Goal: Task Accomplishment & Management: Manage account settings

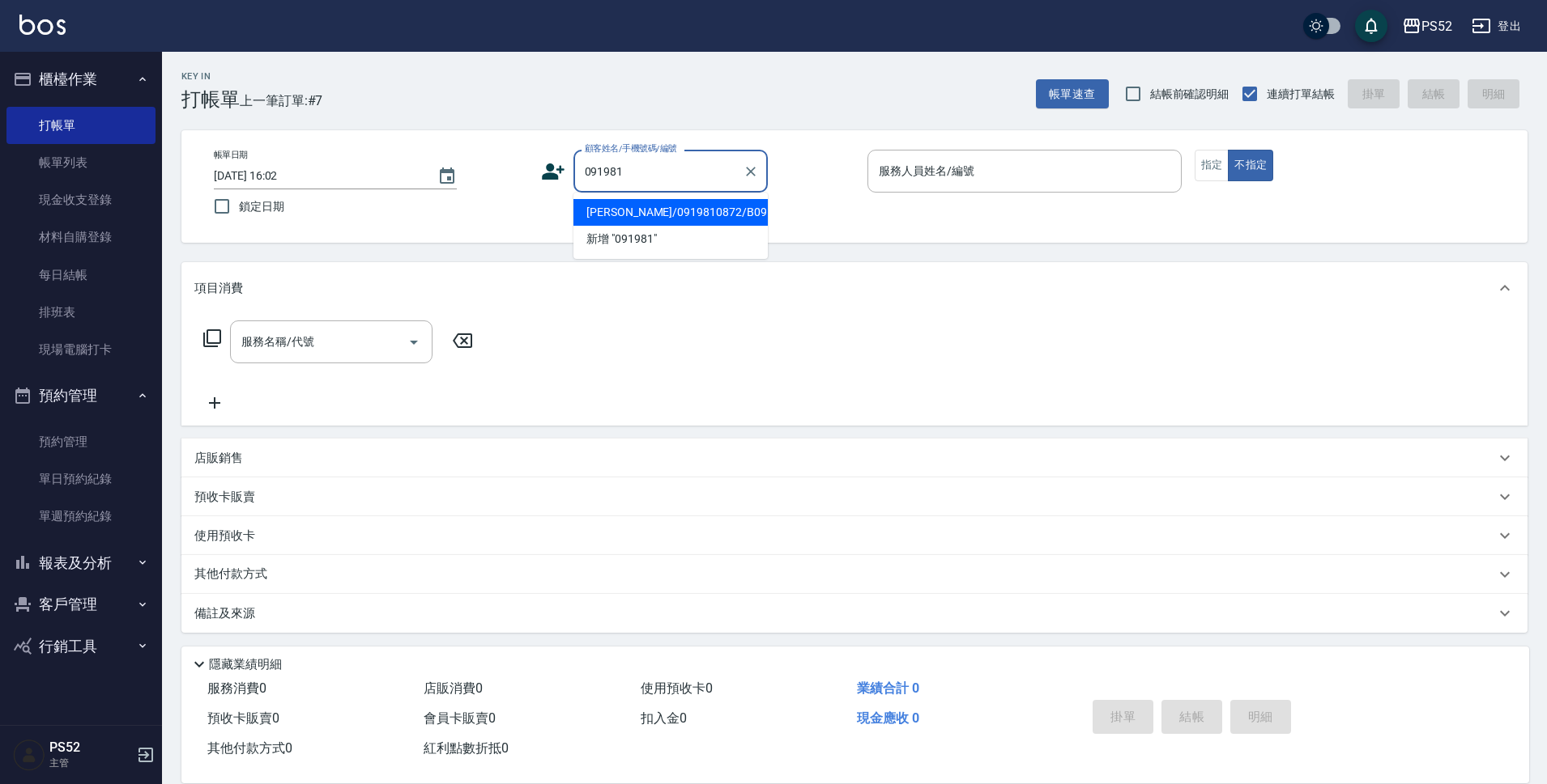
type input "[PERSON_NAME]/0919810872/B0919810872"
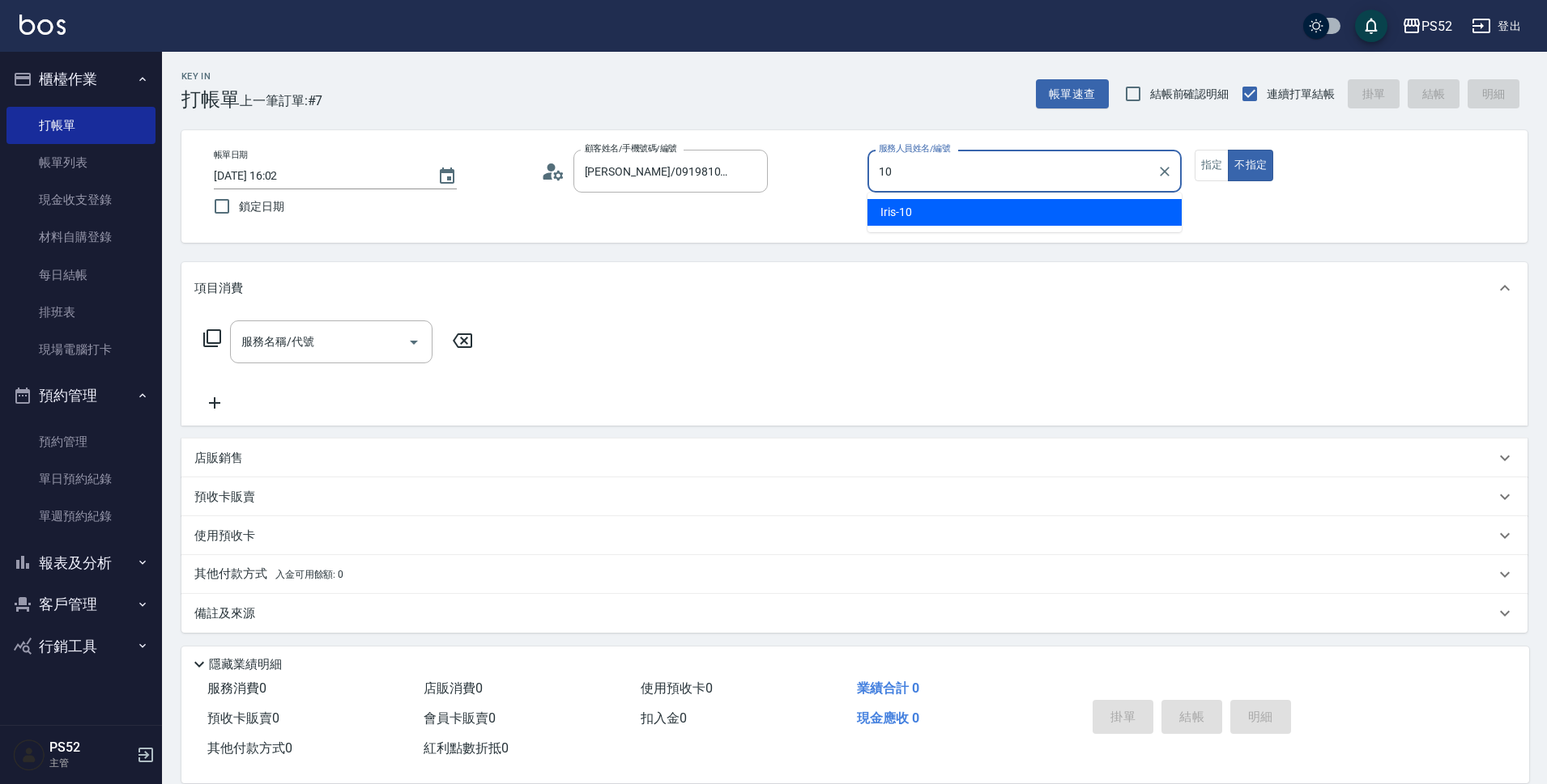
type input "10"
type button "false"
type input "Iris-10"
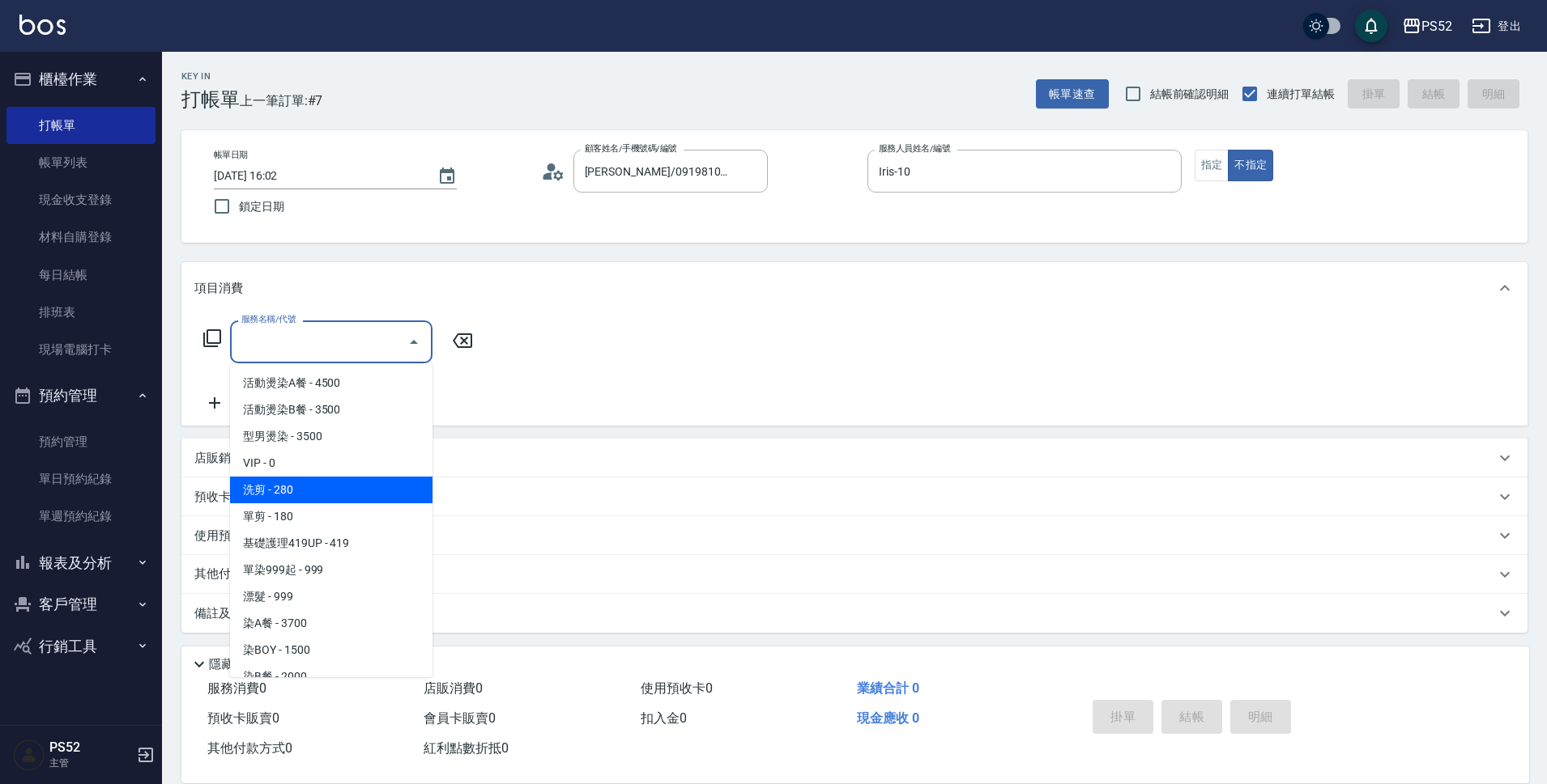
type input "洗剪(C1)"
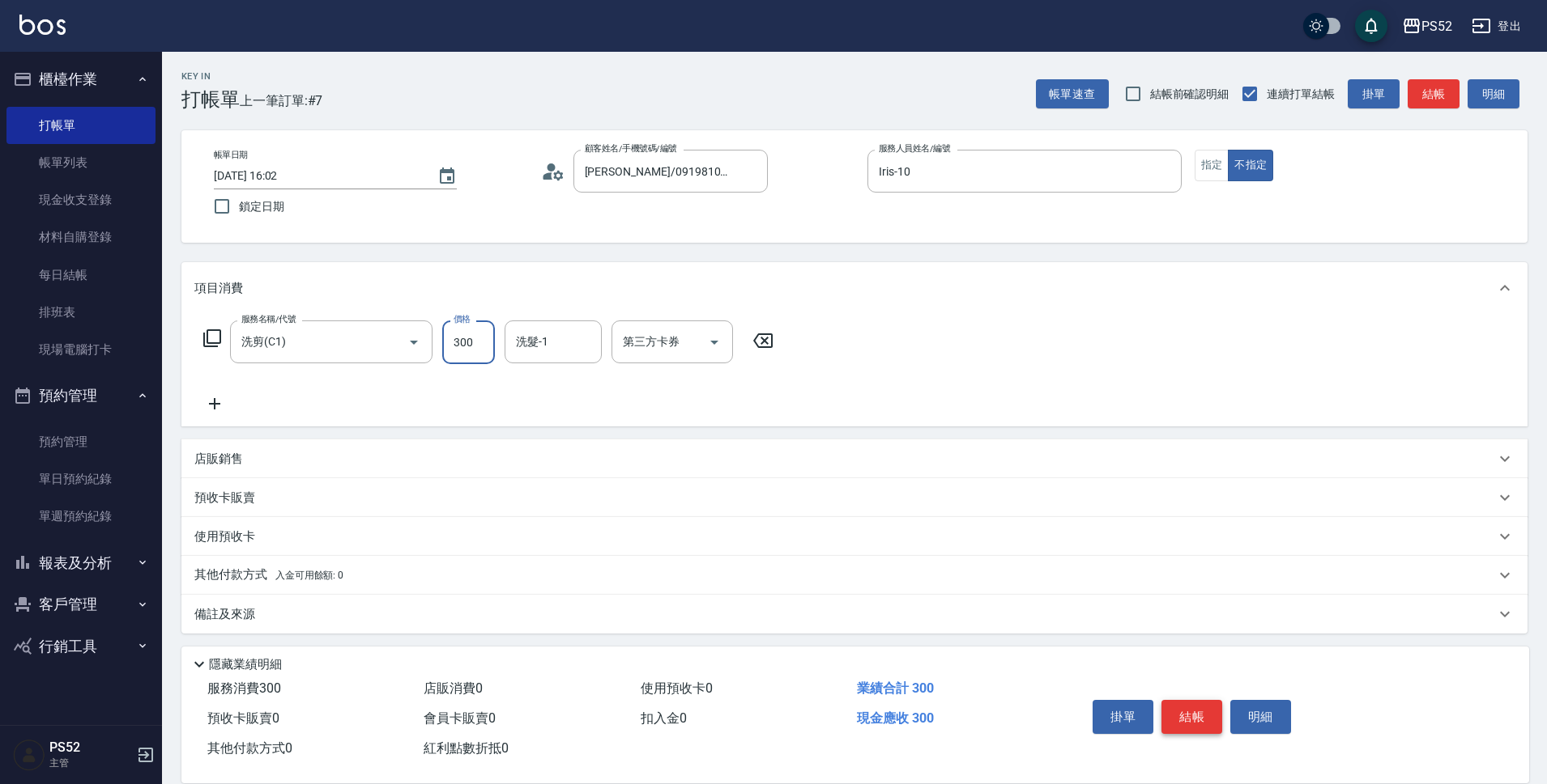
type input "300"
click at [1198, 713] on button "結帳" at bounding box center [1192, 717] width 61 height 34
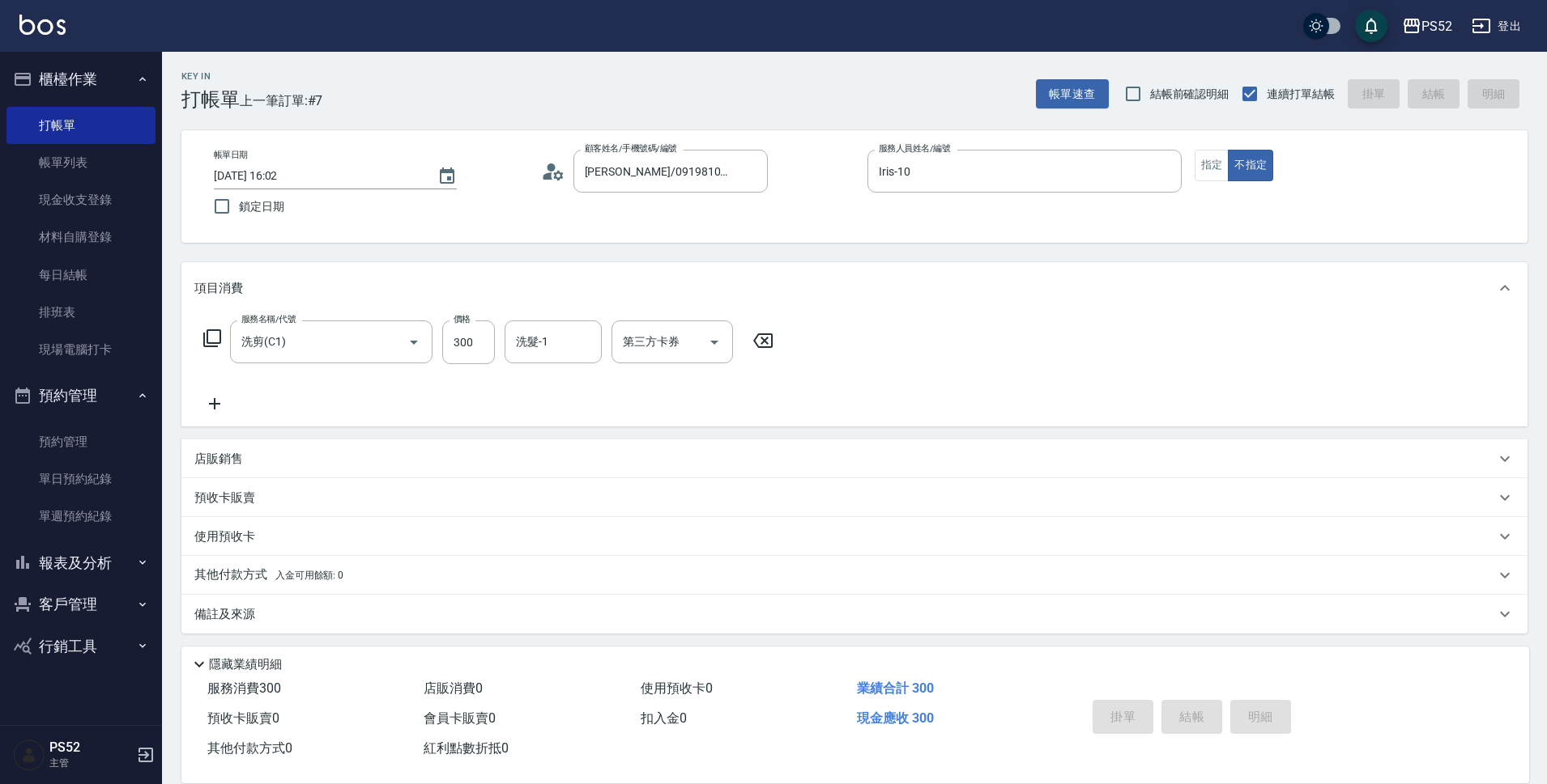
type input "[DATE] 17:58"
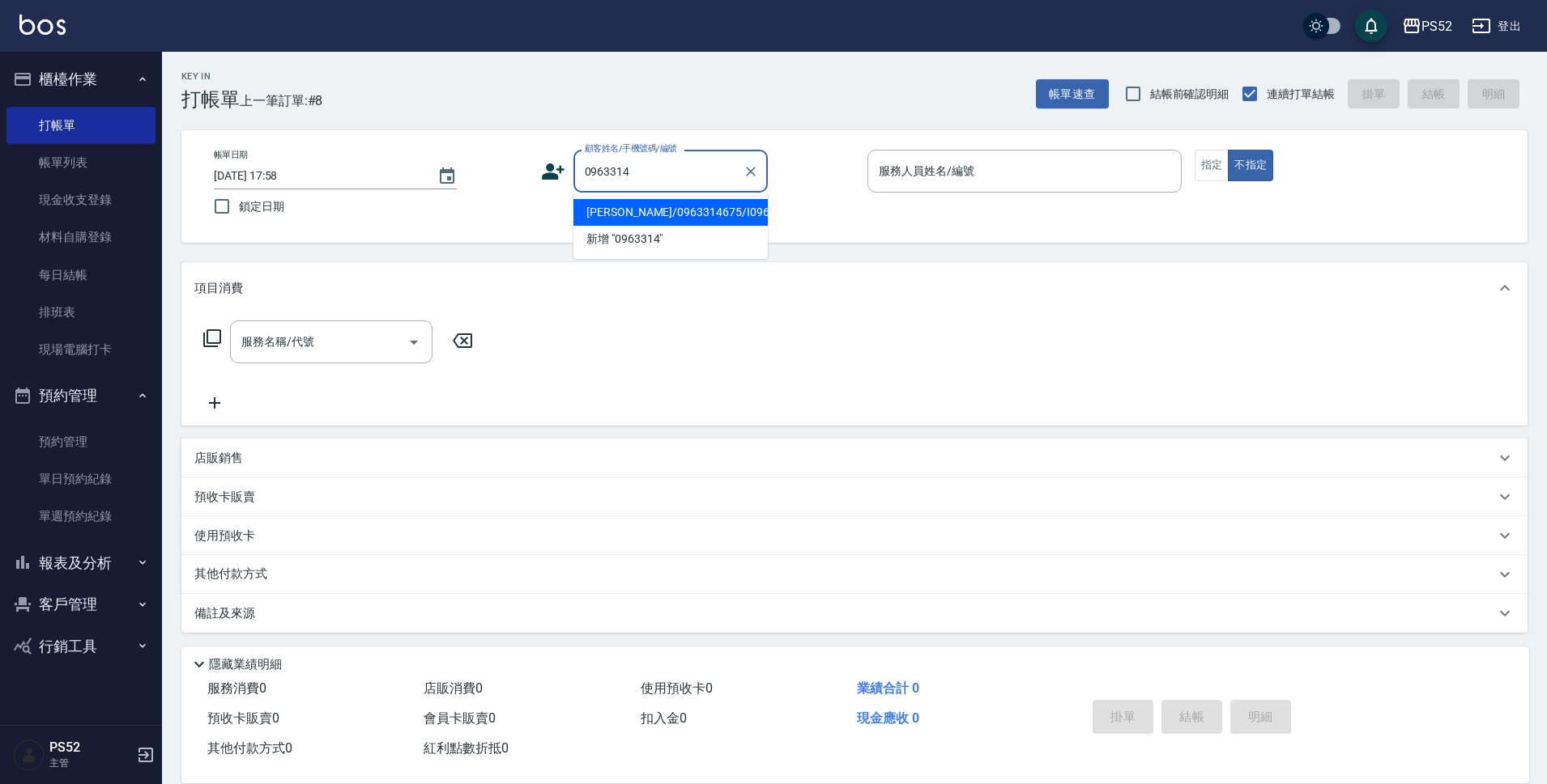
type input "[PERSON_NAME]/0963314675/I0963314675"
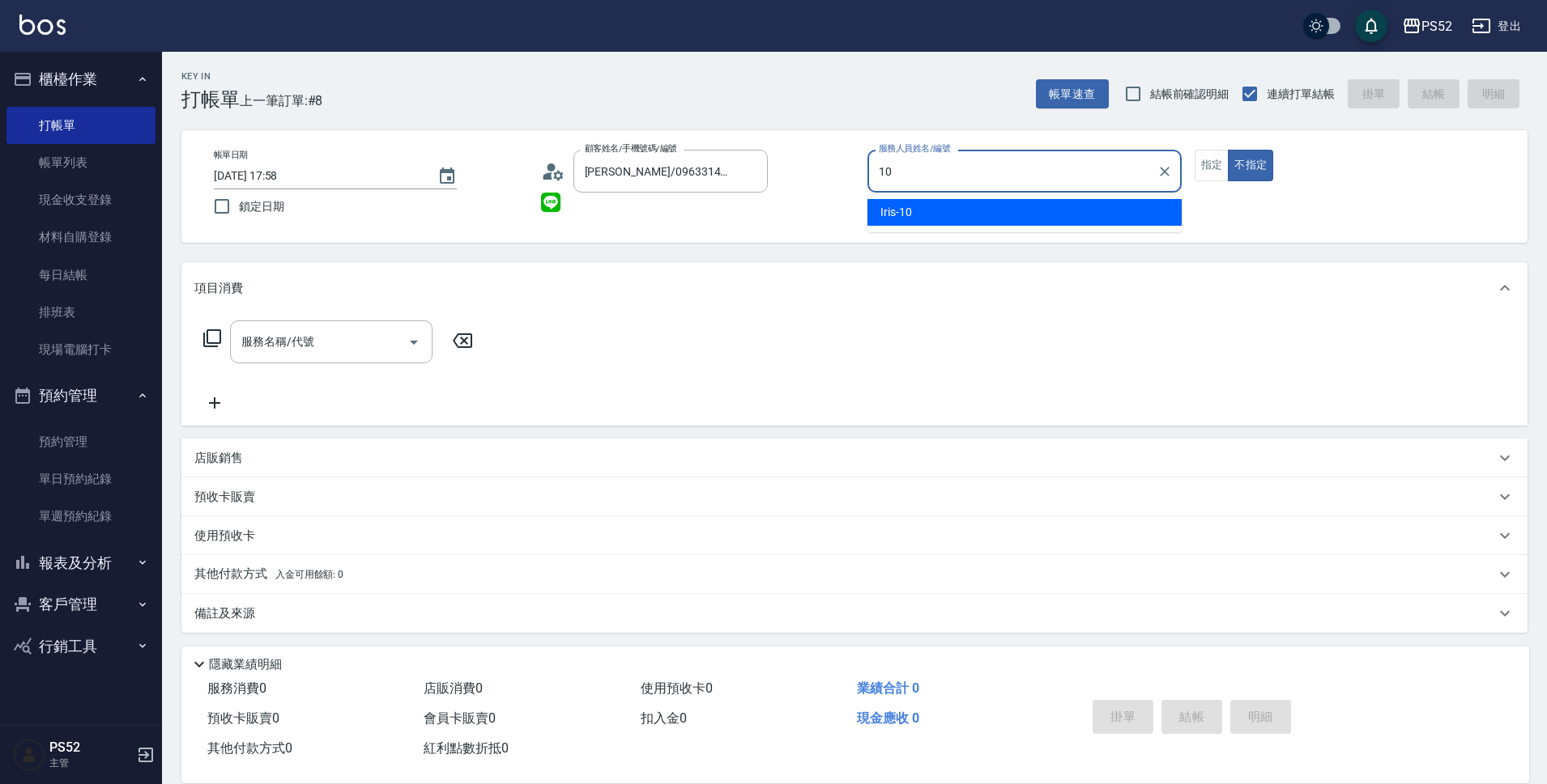
type input "Iris-10"
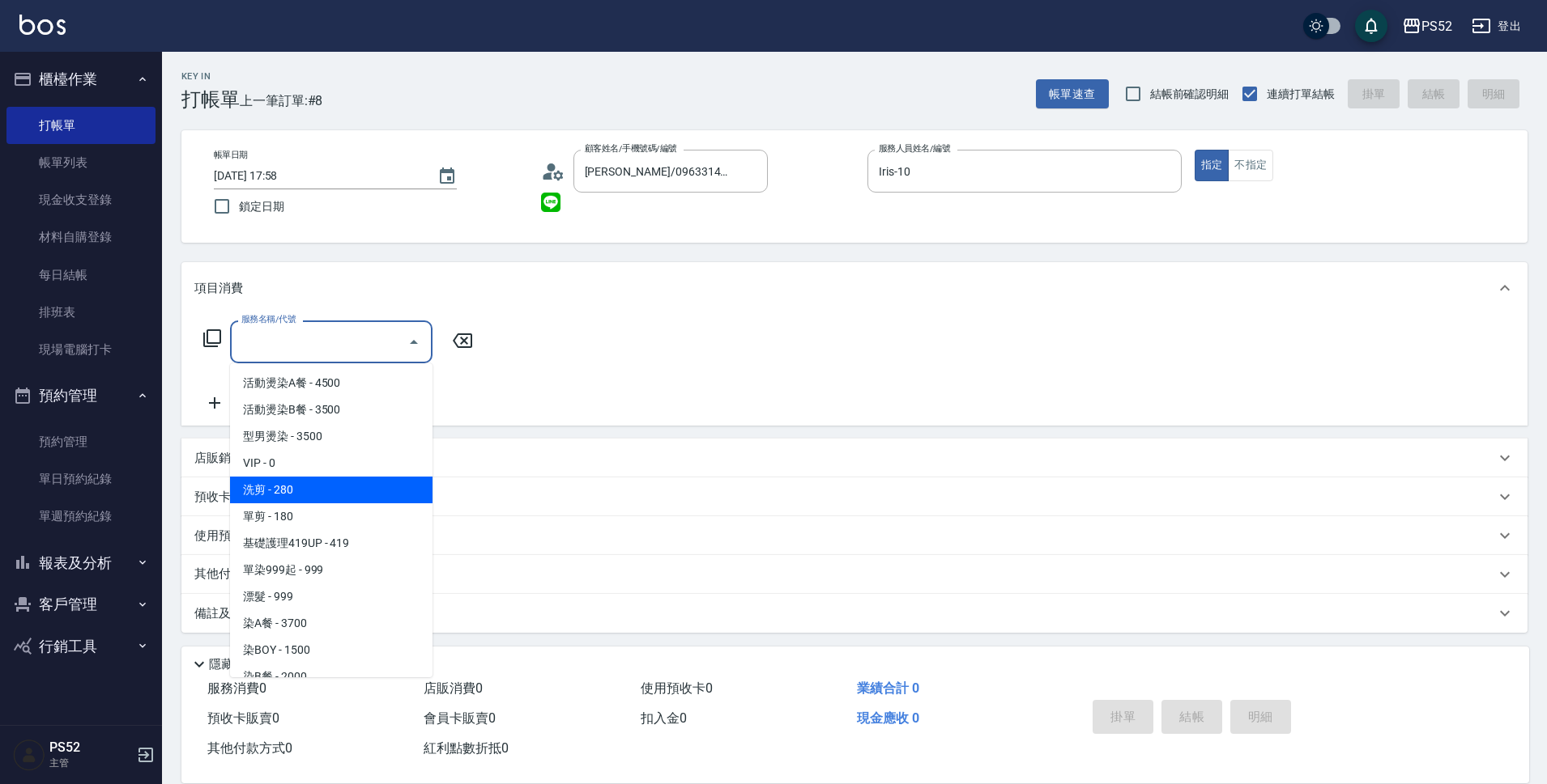
type input "洗剪(C1)"
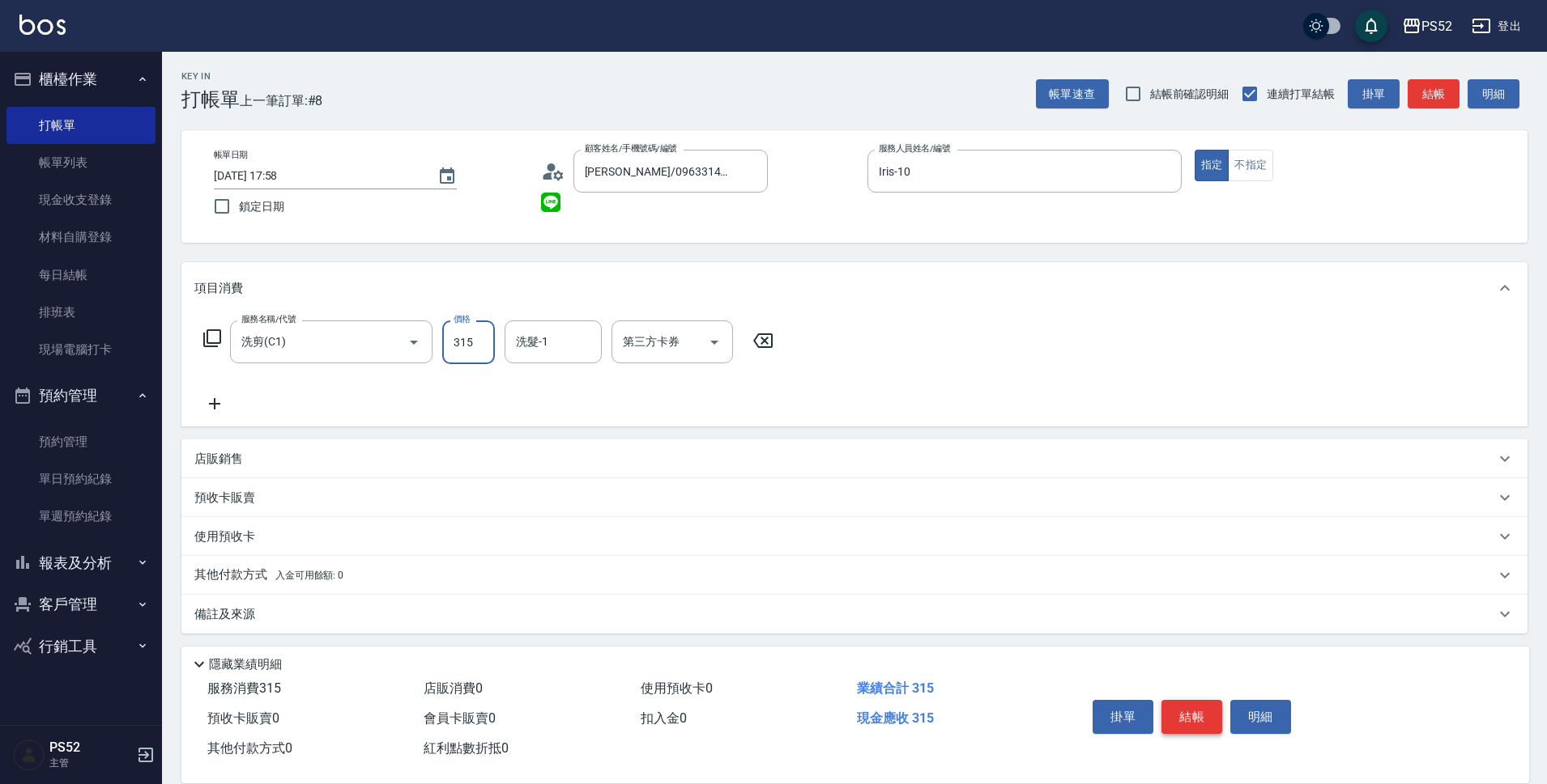
type input "315"
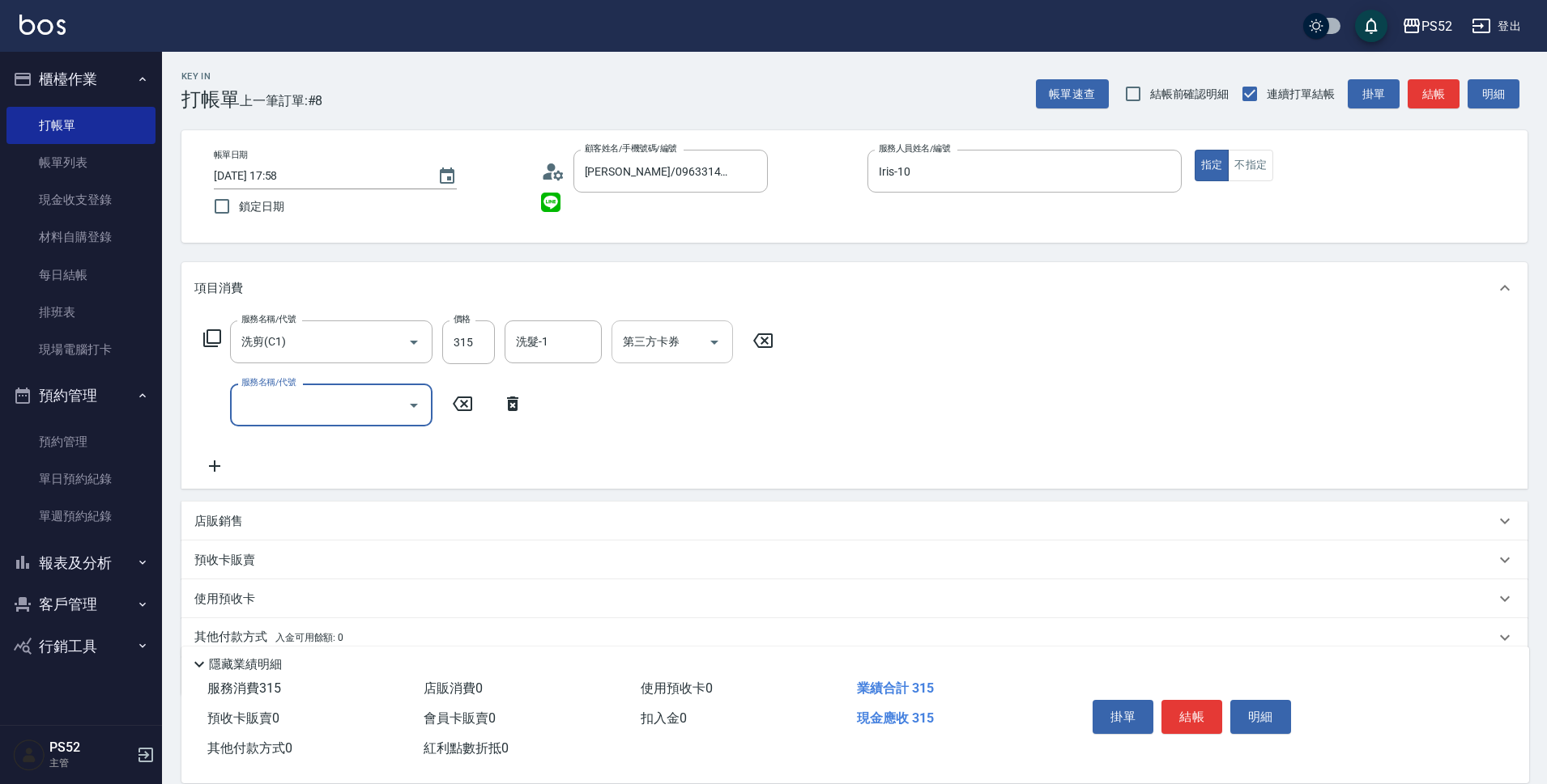
click at [677, 348] on div "第三方卡券 第三方卡券" at bounding box center [672, 342] width 121 height 43
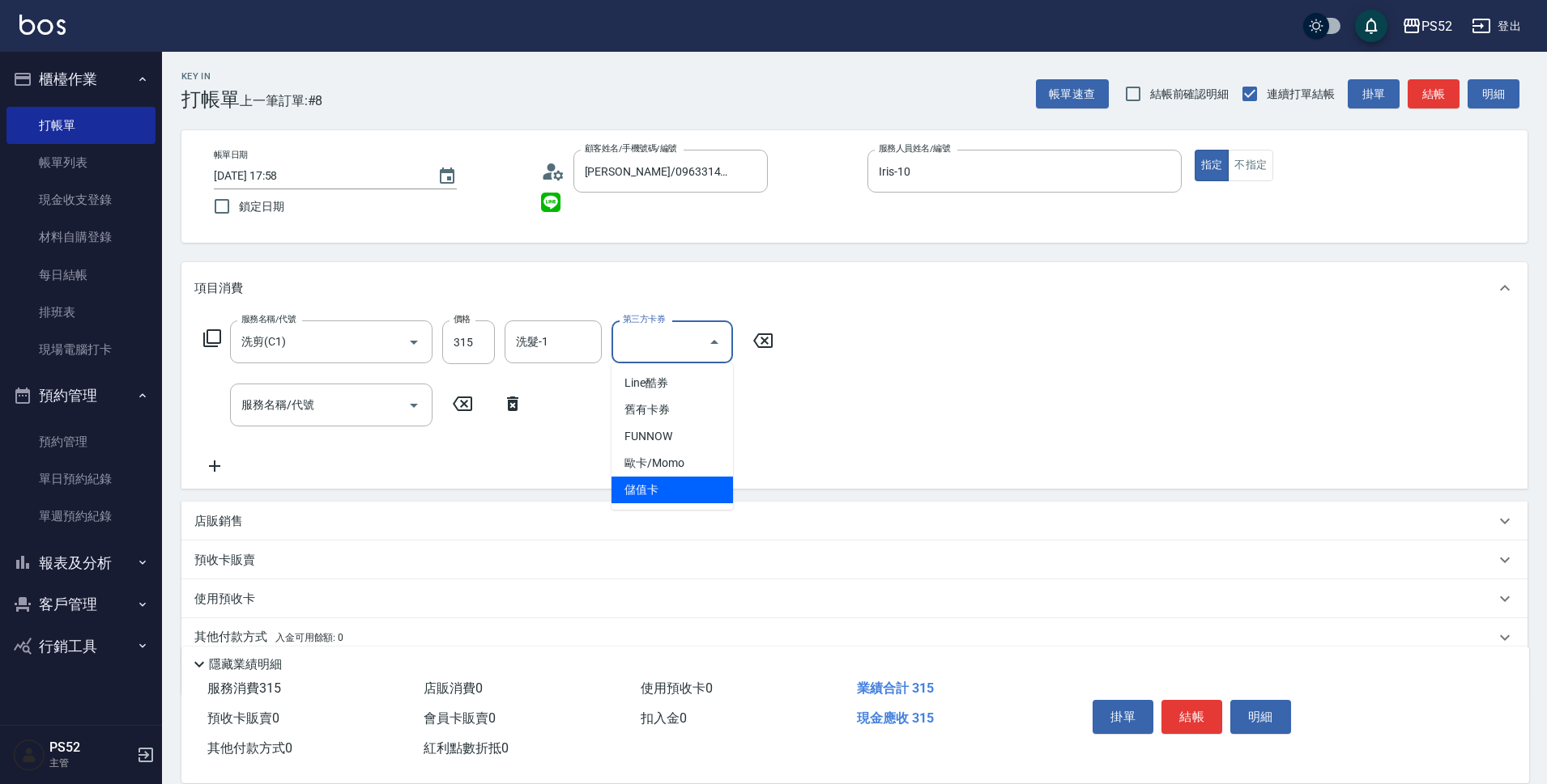
click at [654, 497] on span "儲值卡" at bounding box center [672, 490] width 121 height 27
type input "儲值卡"
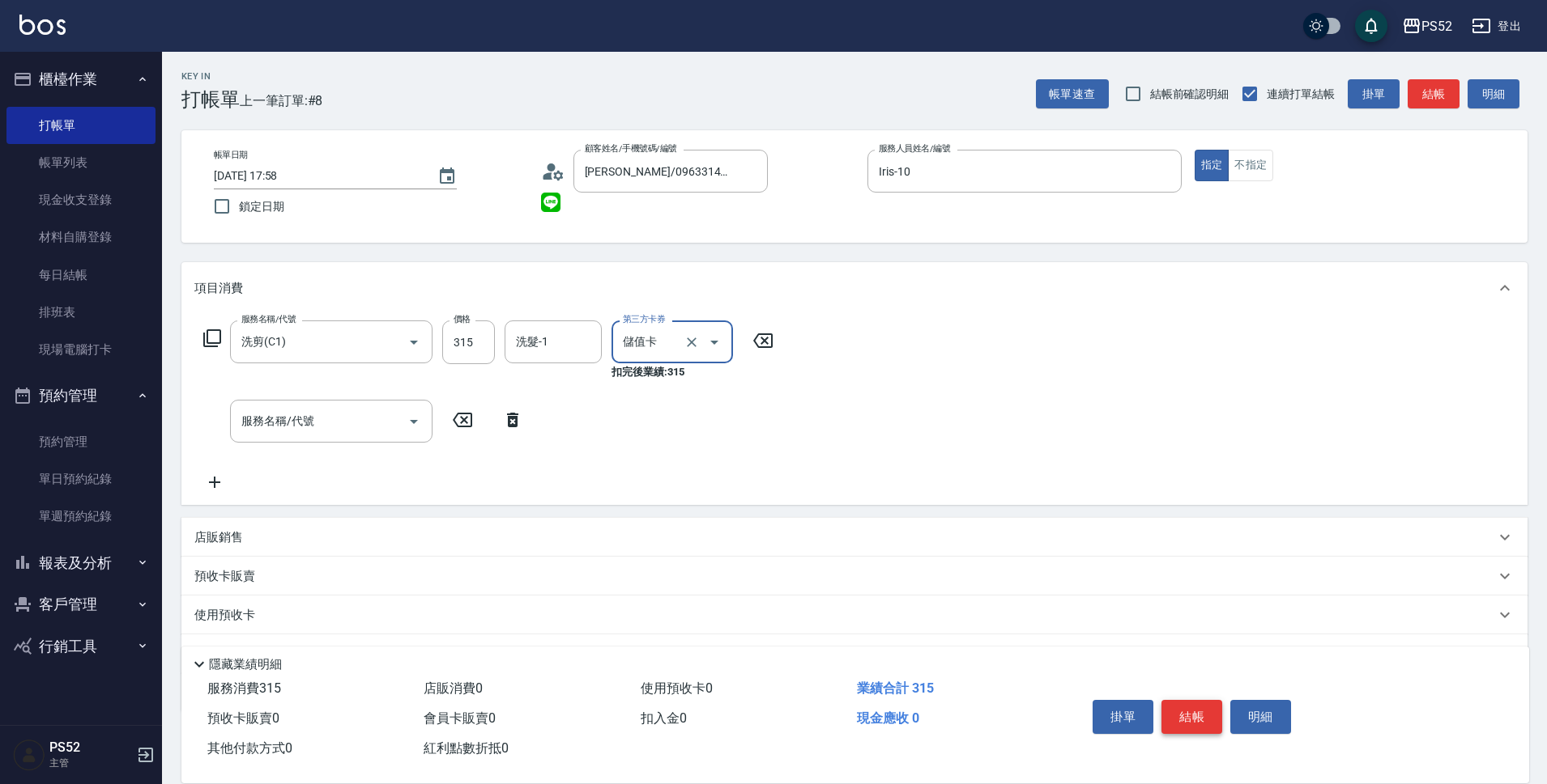
click at [1179, 713] on button "結帳" at bounding box center [1192, 717] width 61 height 34
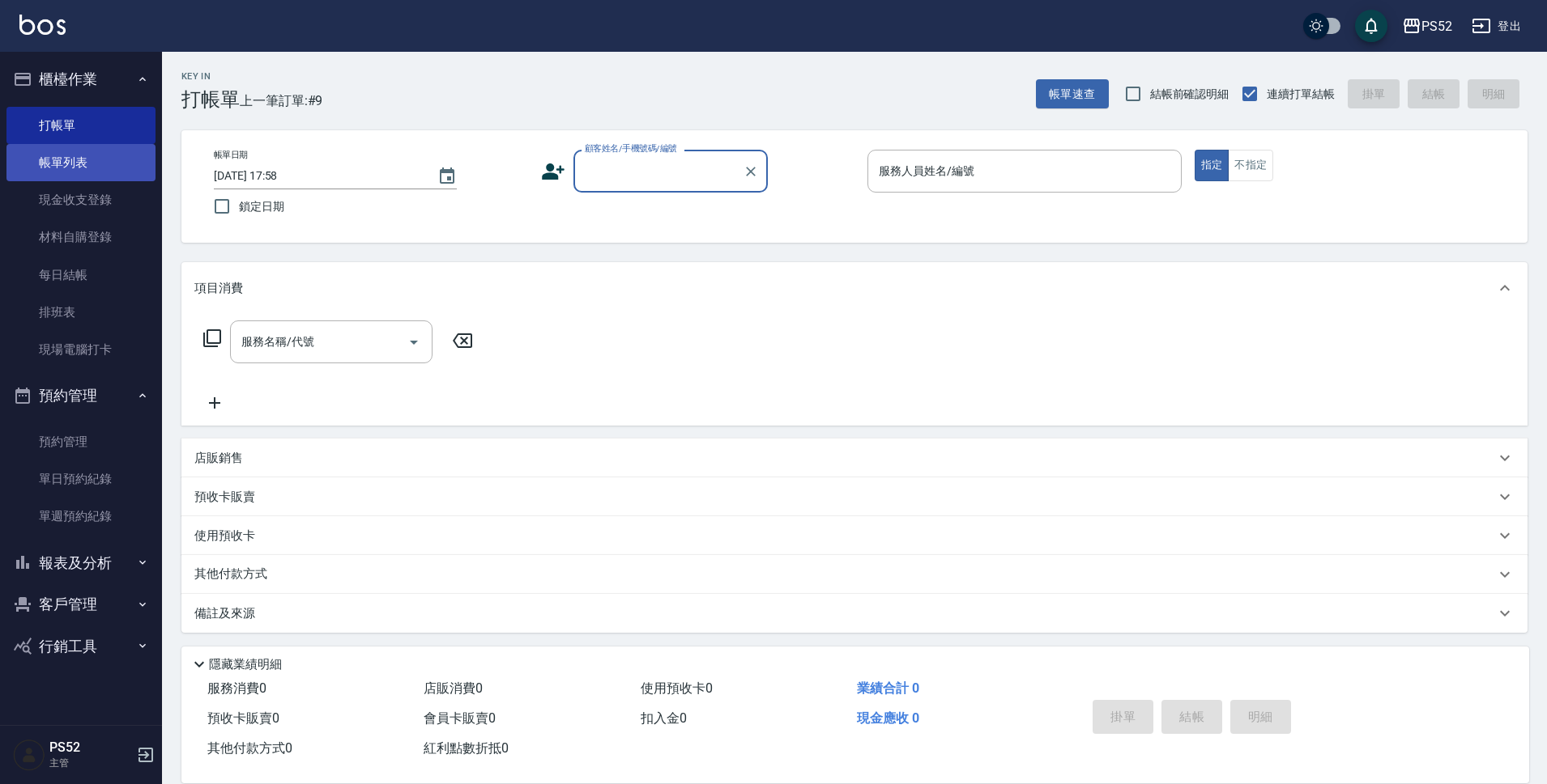
click at [36, 156] on link "帳單列表" at bounding box center [81, 163] width 149 height 37
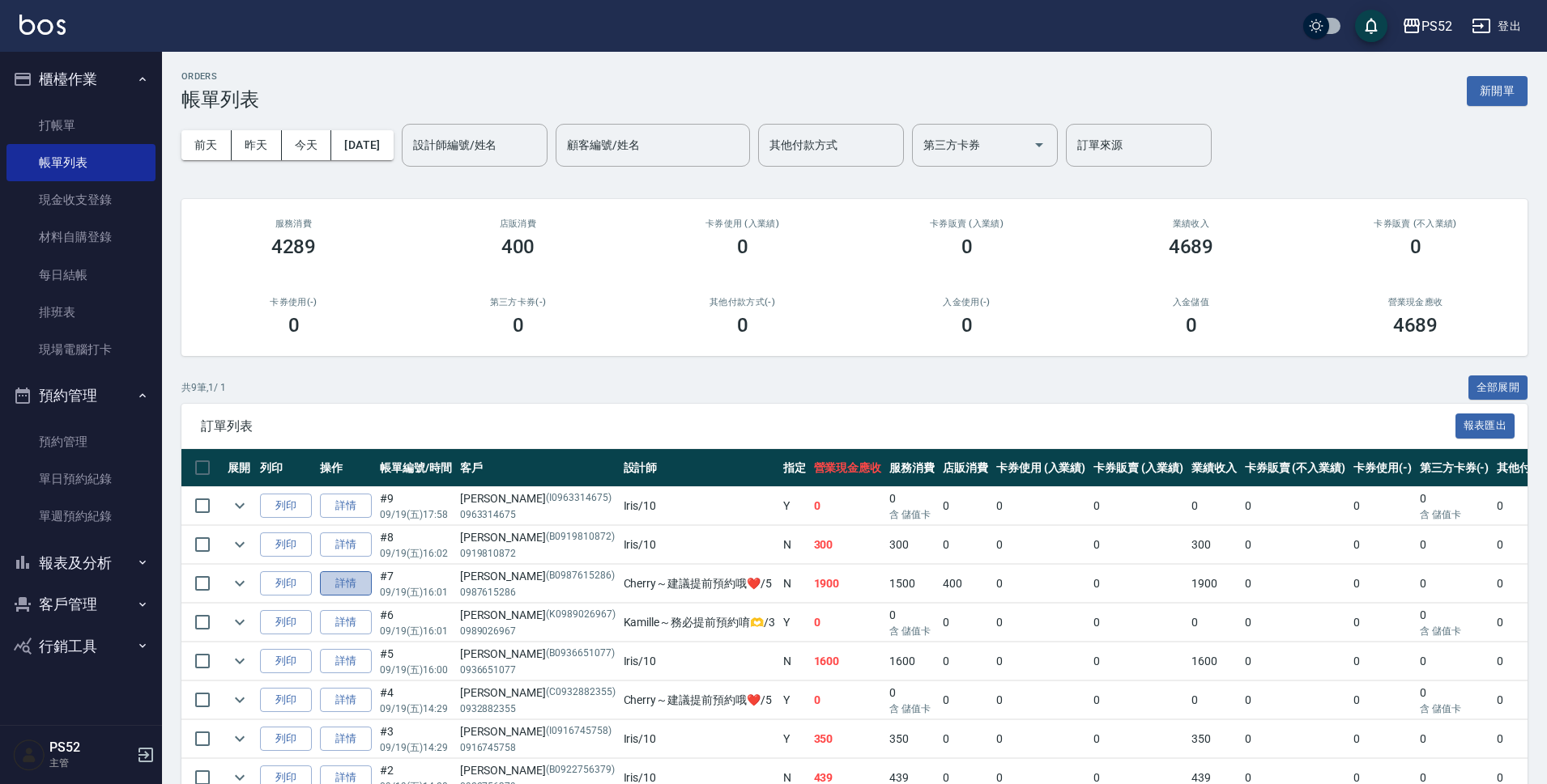
click at [343, 580] on link "詳情" at bounding box center [346, 584] width 52 height 25
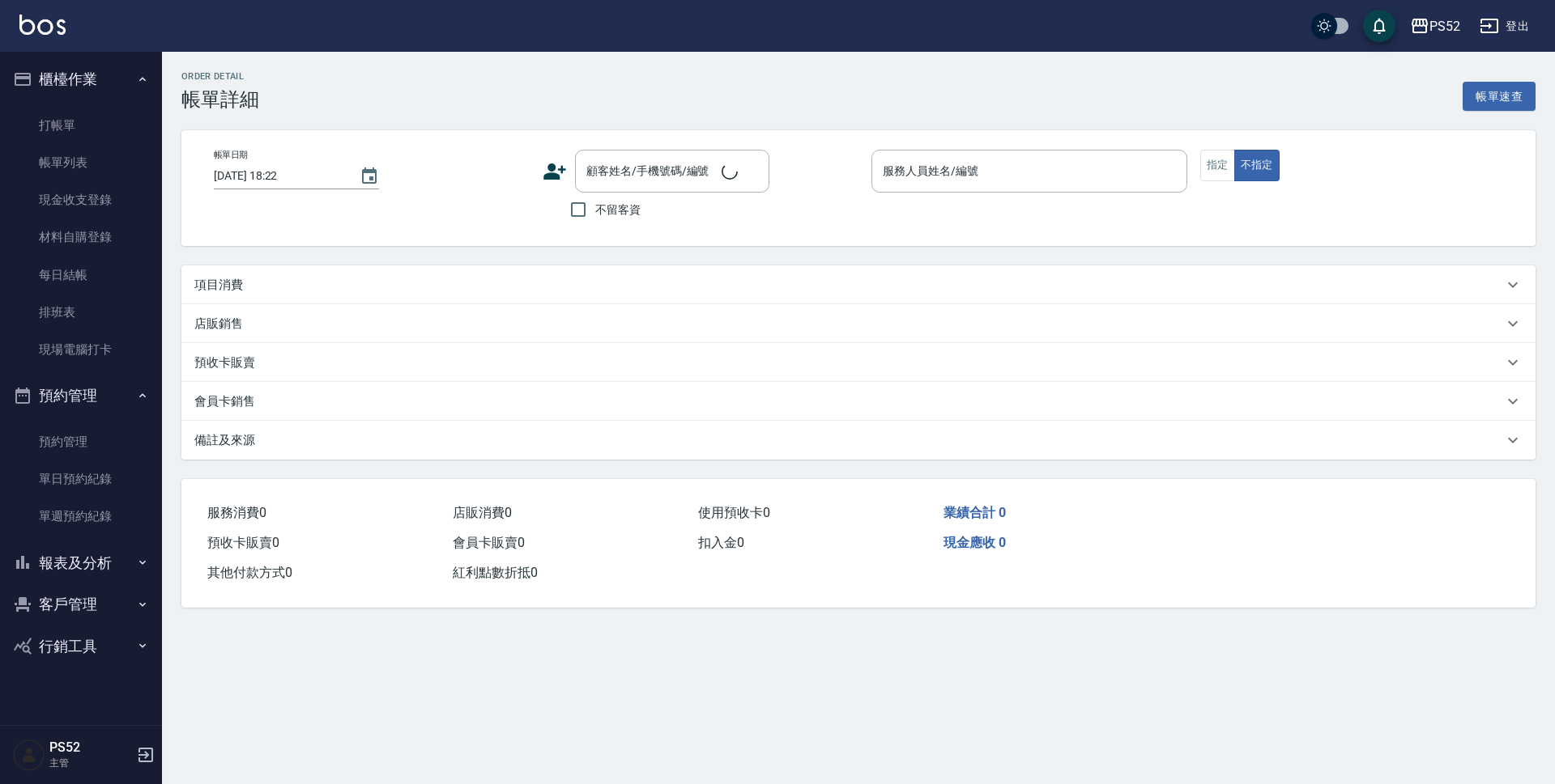
type input "[DATE] 16:01"
type input "Cherry～建議提前預約哦❤️-5"
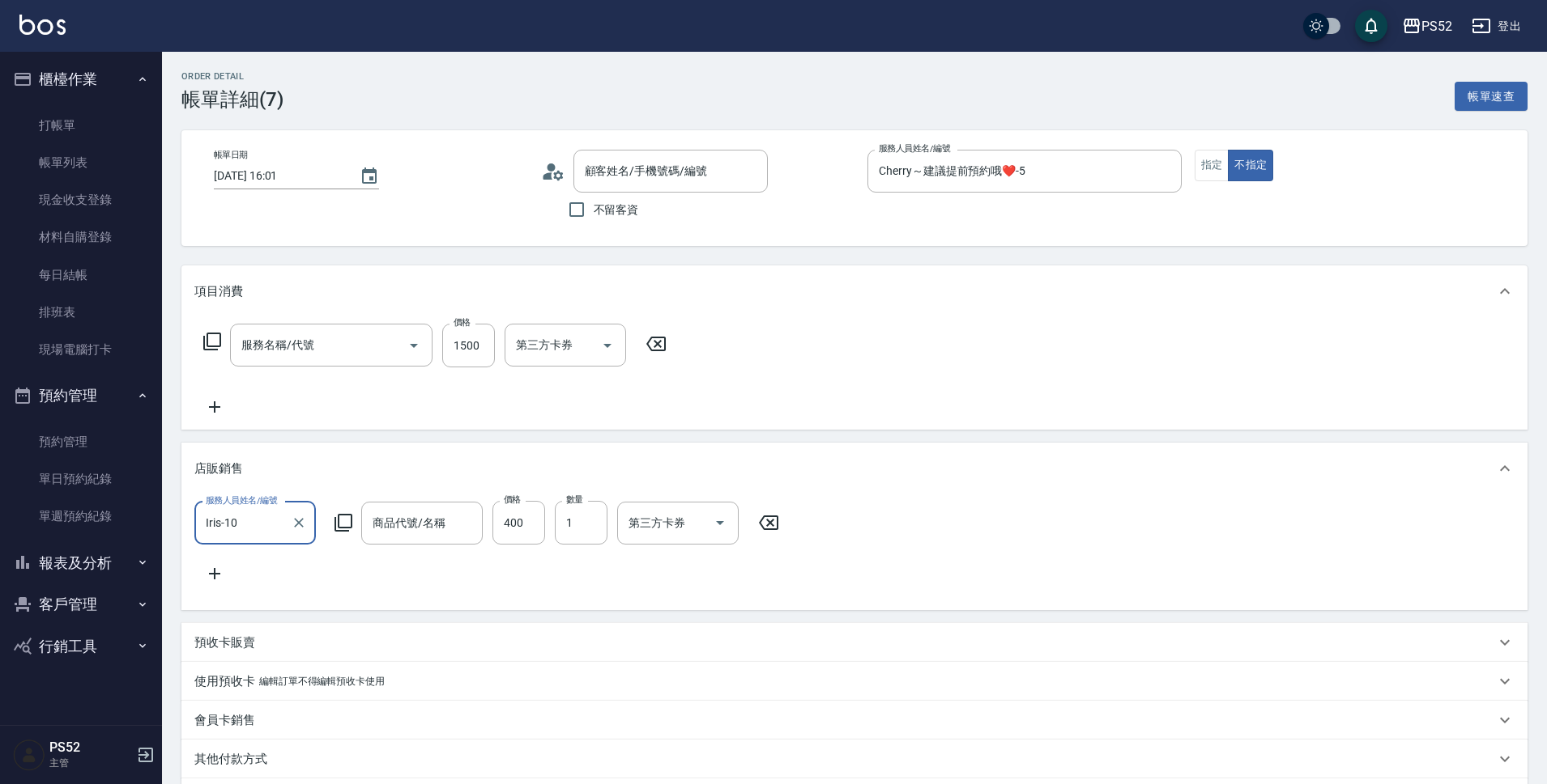
type input "[PERSON_NAME]/0987615286/B0987615286"
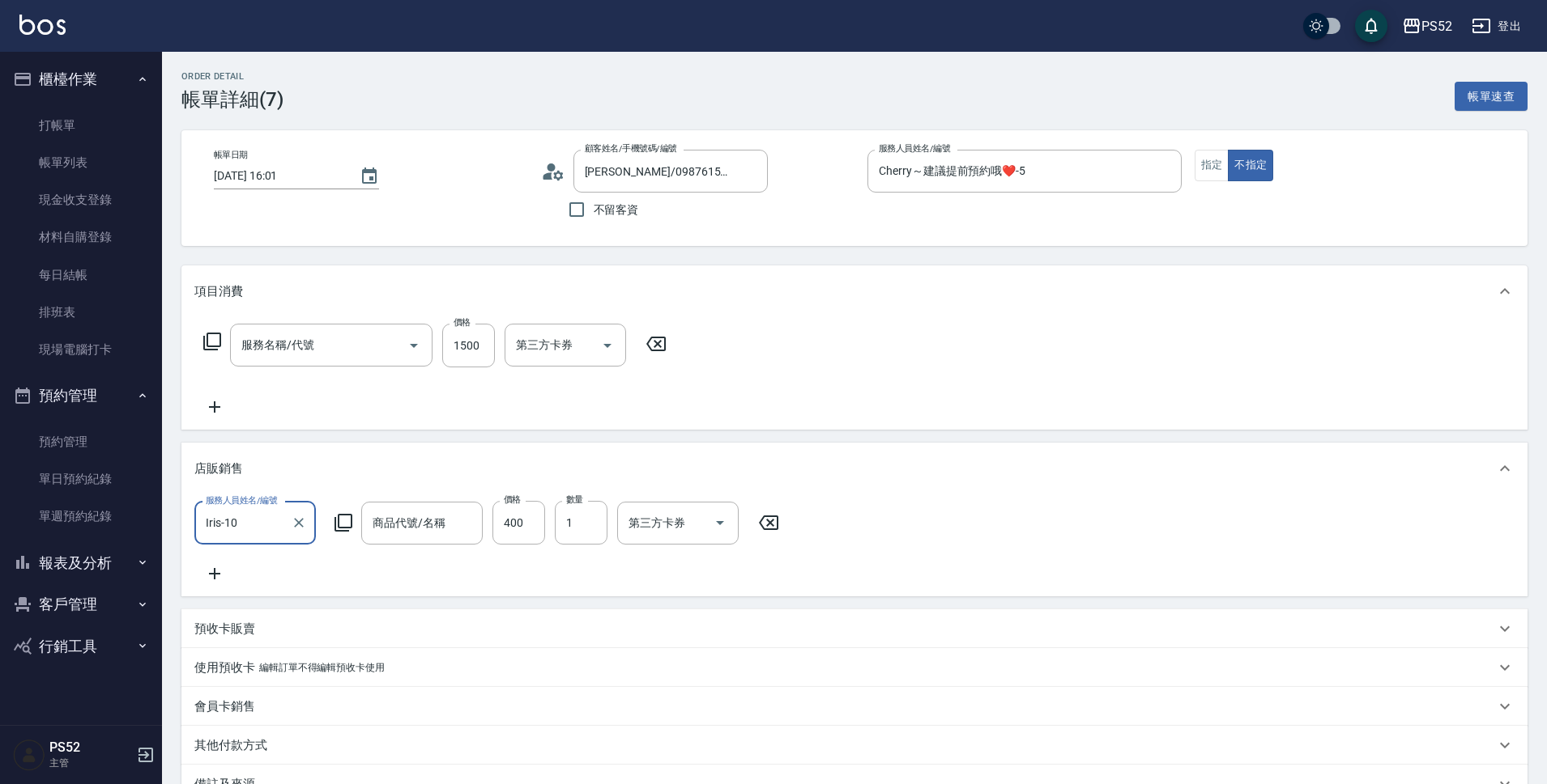
type input "染BOY(L4)"
type input "茶/玫/向洗髮精"
click at [764, 342] on input "技術協助(後)-1" at bounding box center [767, 345] width 82 height 28
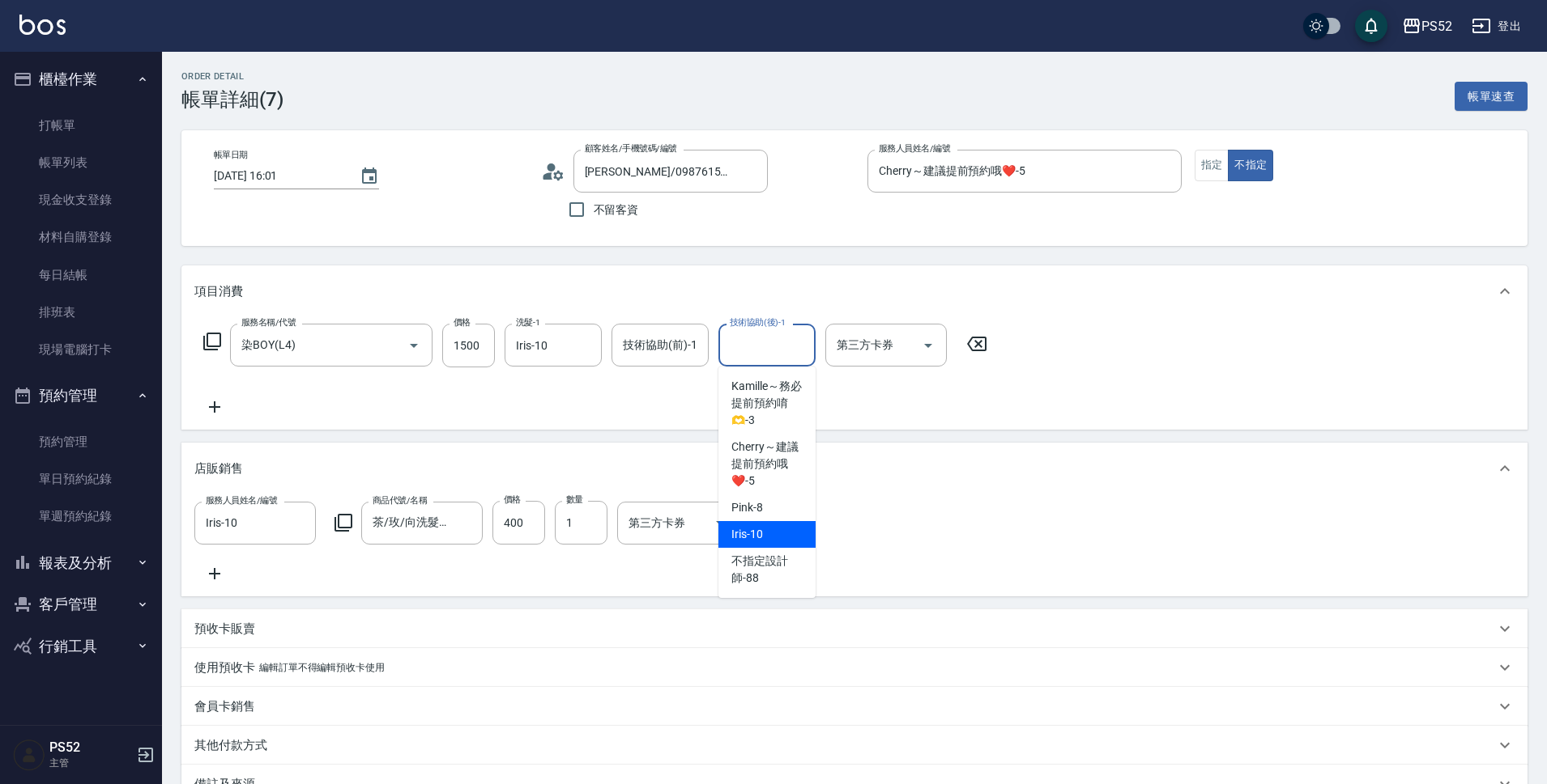
click at [789, 521] on div "Iris -10" at bounding box center [767, 534] width 97 height 27
type input "Iris-10"
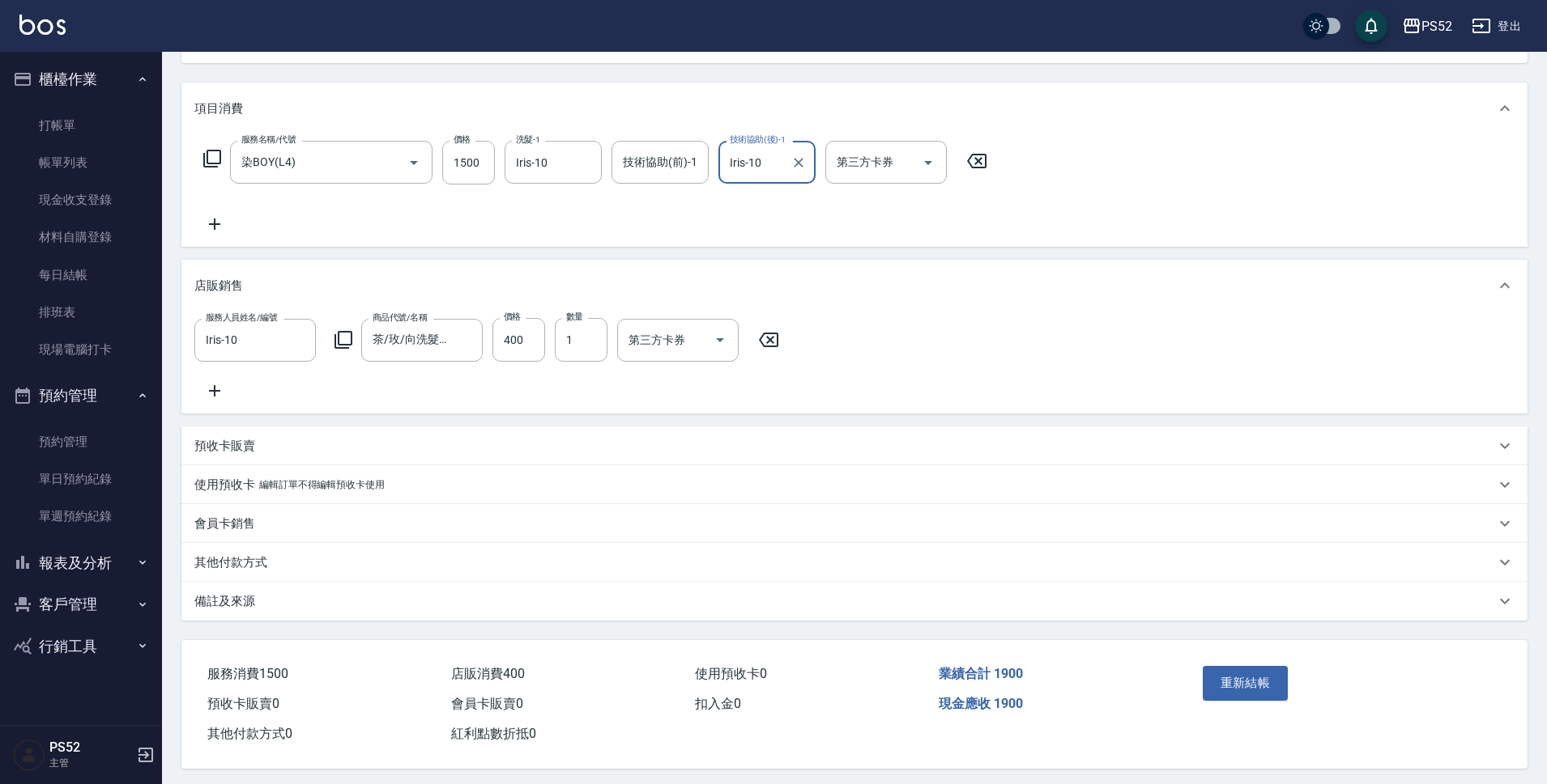
scroll to position [189, 0]
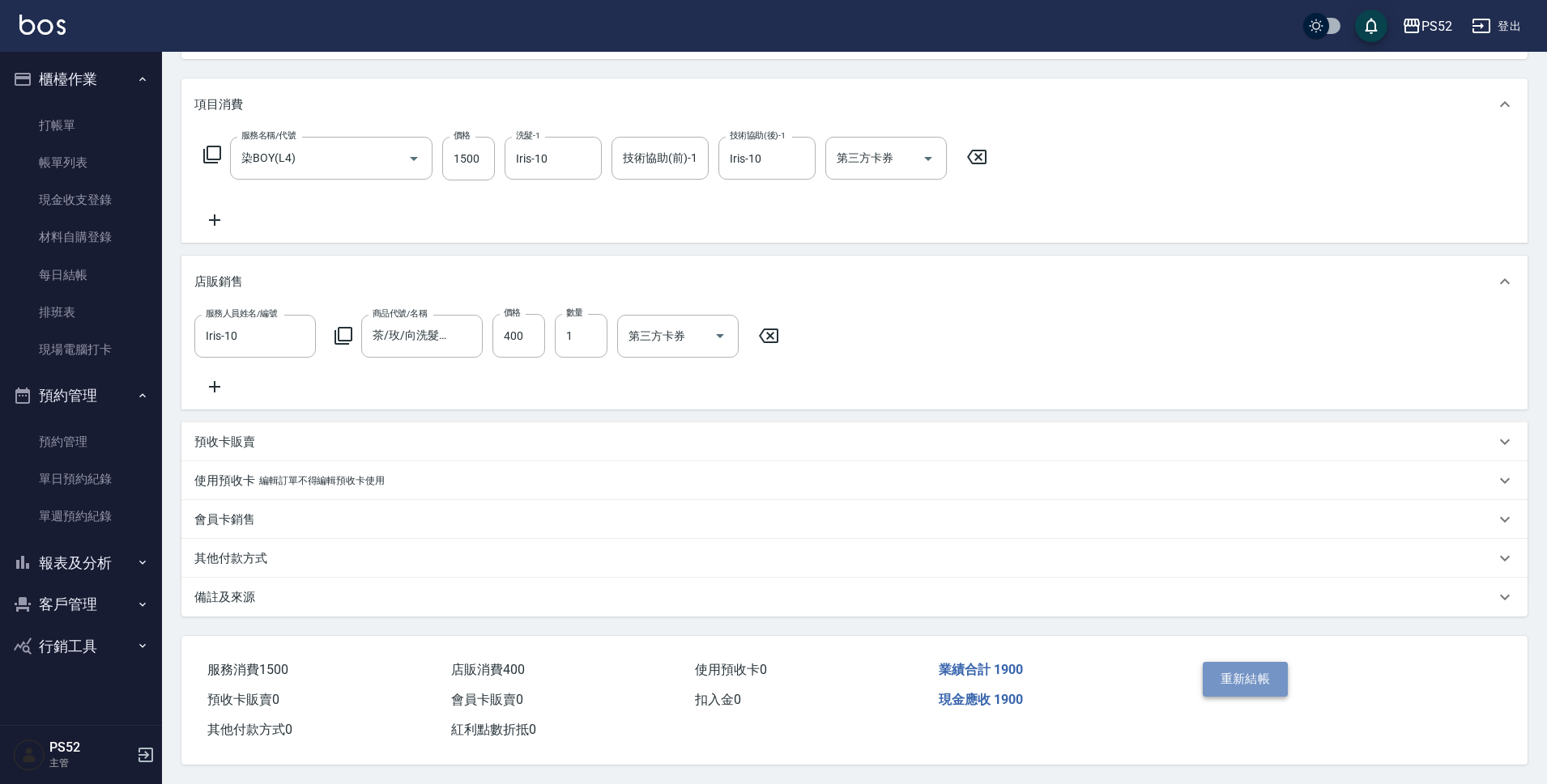
click at [1280, 693] on button "重新結帳" at bounding box center [1245, 679] width 86 height 34
